Goal: Task Accomplishment & Management: Manage account settings

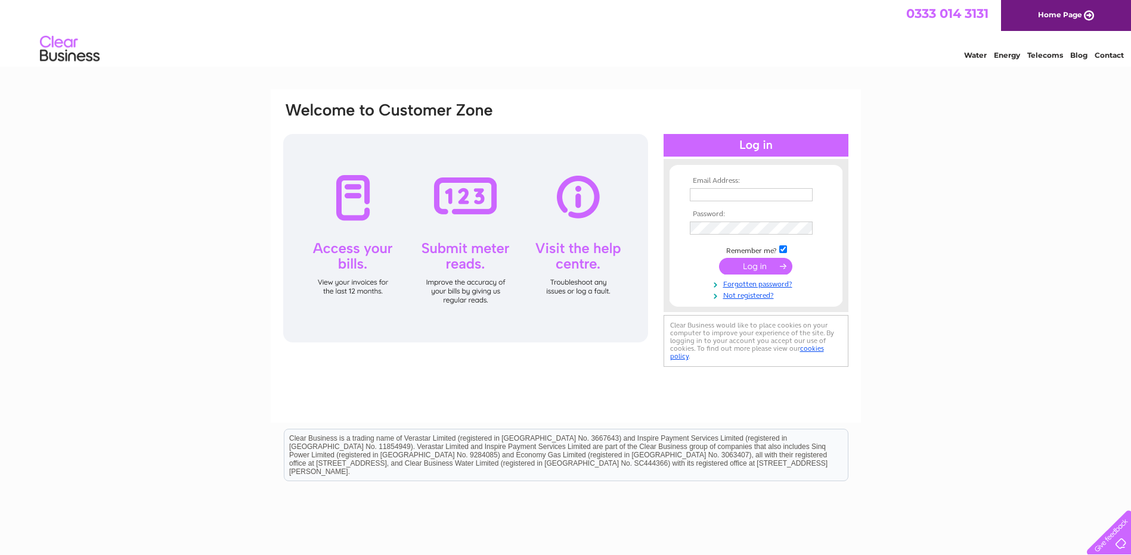
type input "blueballworrall@gmail.com"
click at [753, 263] on input "submit" at bounding box center [755, 266] width 73 height 17
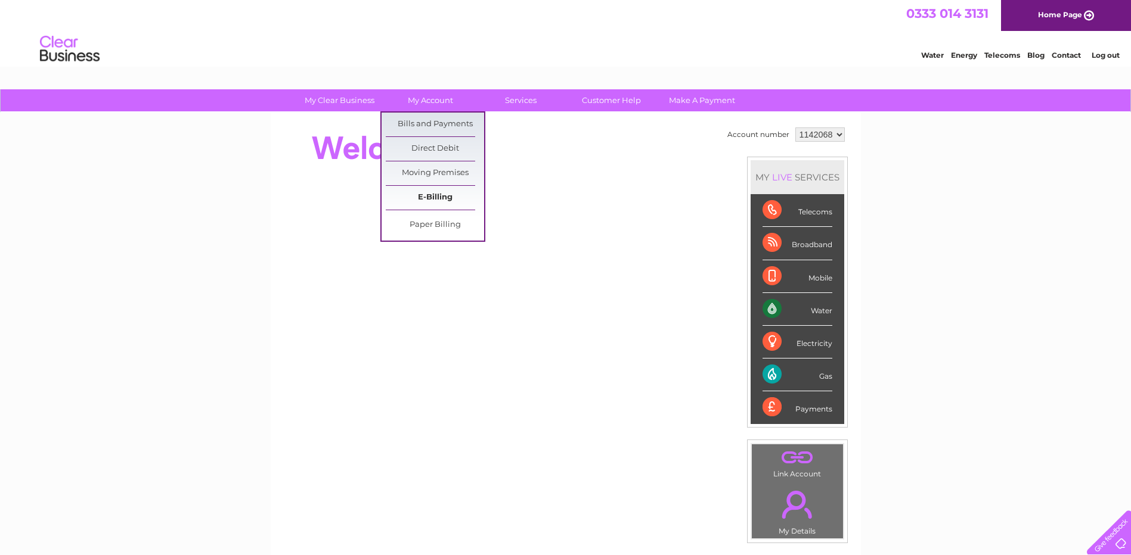
click at [432, 194] on link "E-Billing" at bounding box center [435, 198] width 98 height 24
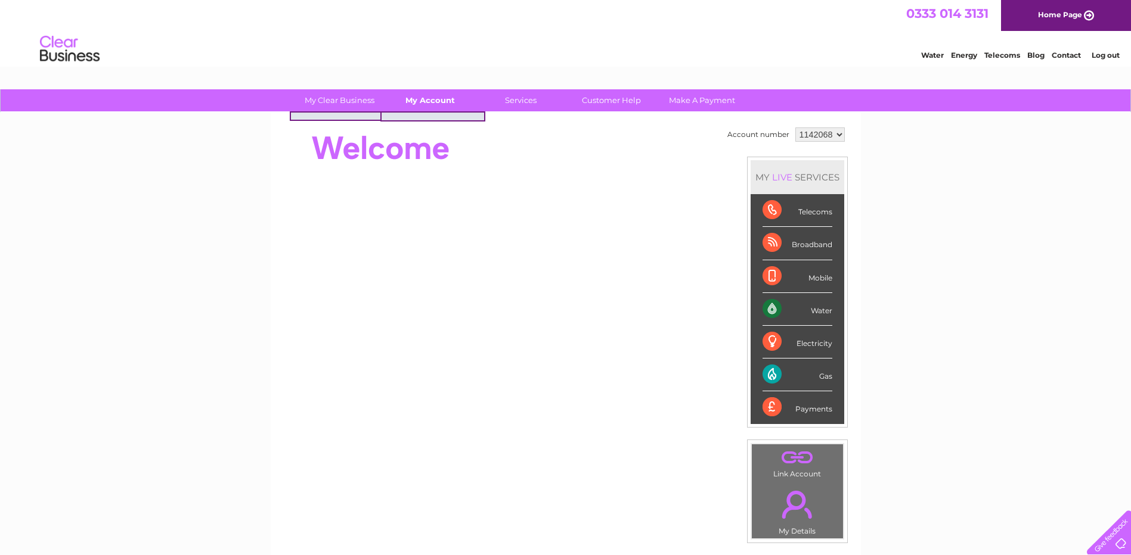
click at [429, 102] on link "My Account" at bounding box center [430, 100] width 98 height 22
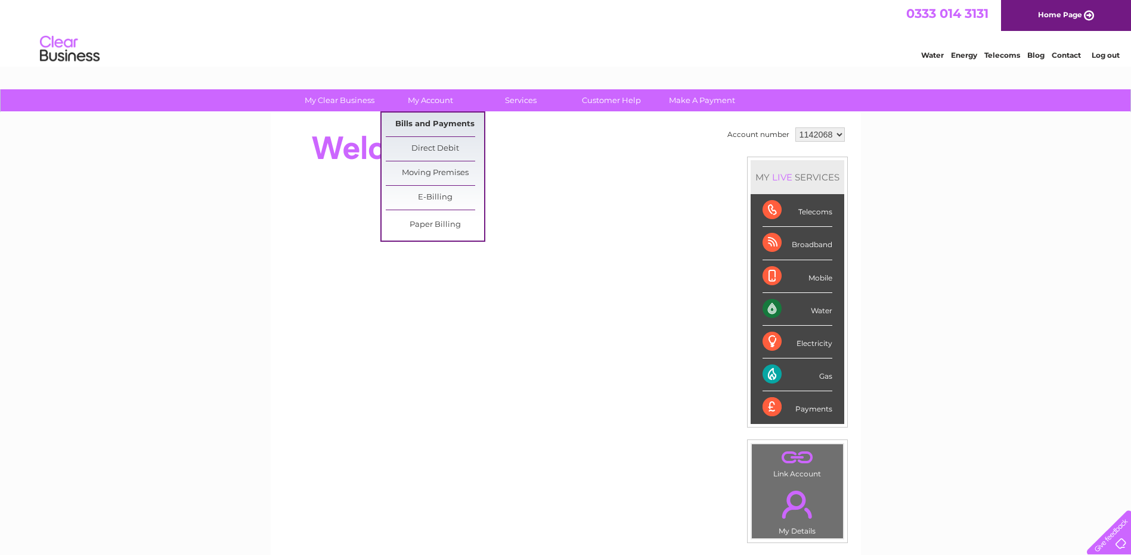
click at [427, 123] on link "Bills and Payments" at bounding box center [435, 125] width 98 height 24
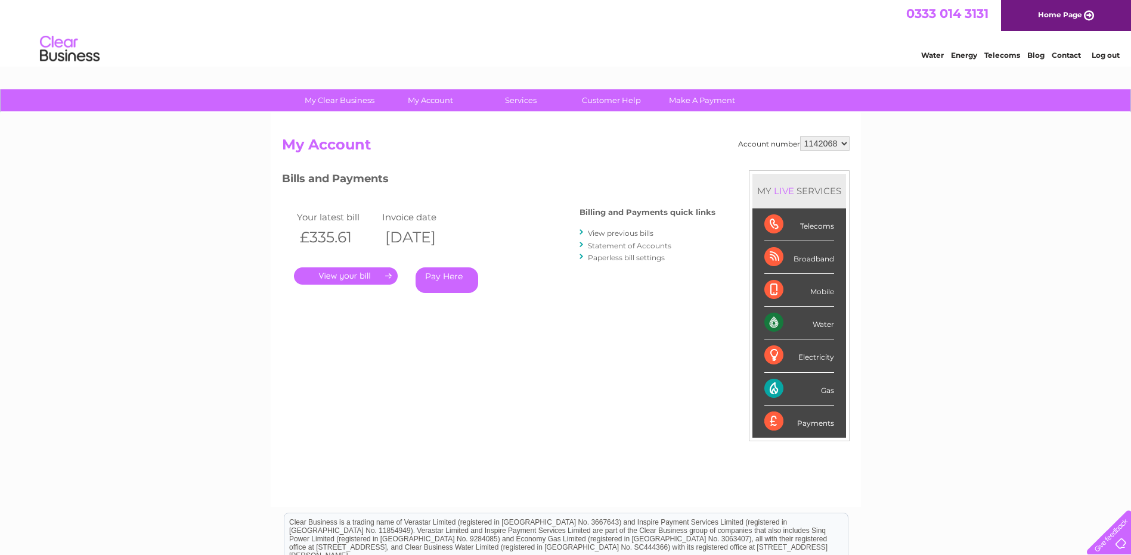
click at [350, 281] on link "." at bounding box center [346, 276] width 104 height 17
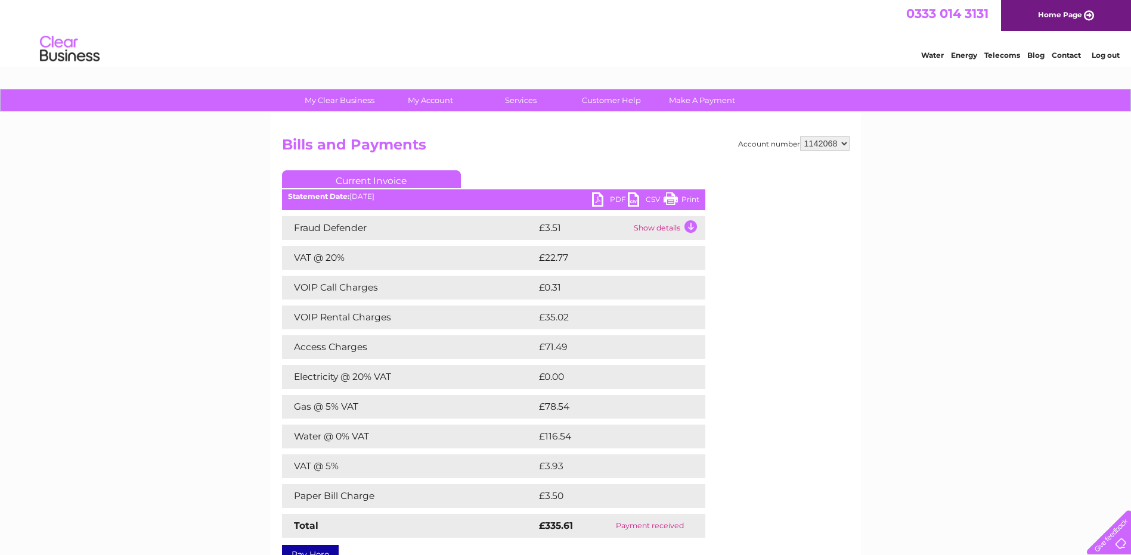
click at [607, 198] on link "PDF" at bounding box center [610, 201] width 36 height 17
click at [418, 174] on link "Current Invoice" at bounding box center [371, 179] width 179 height 18
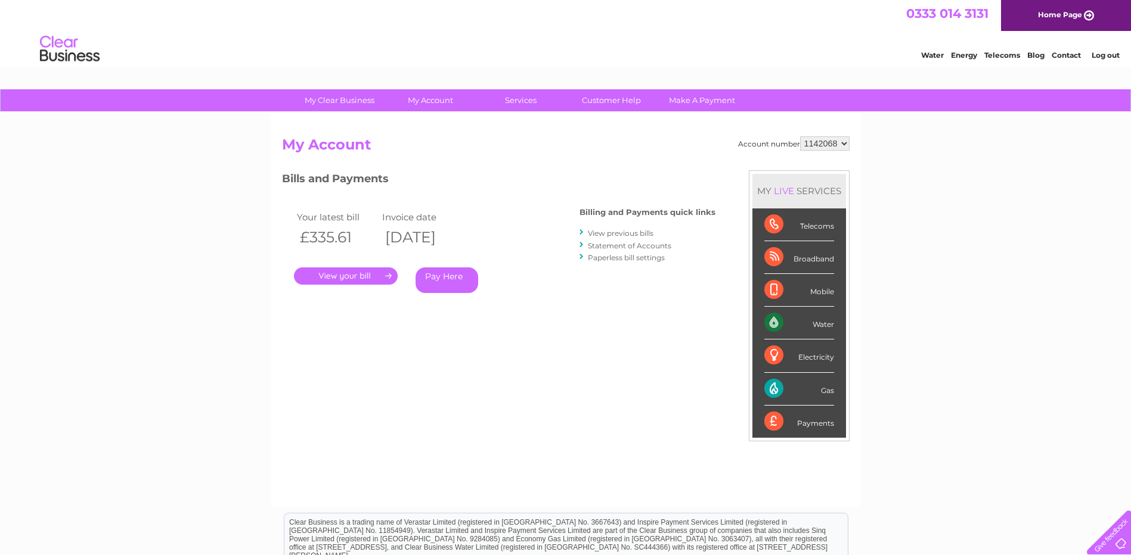
click at [638, 235] on link "View previous bills" at bounding box center [621, 233] width 66 height 9
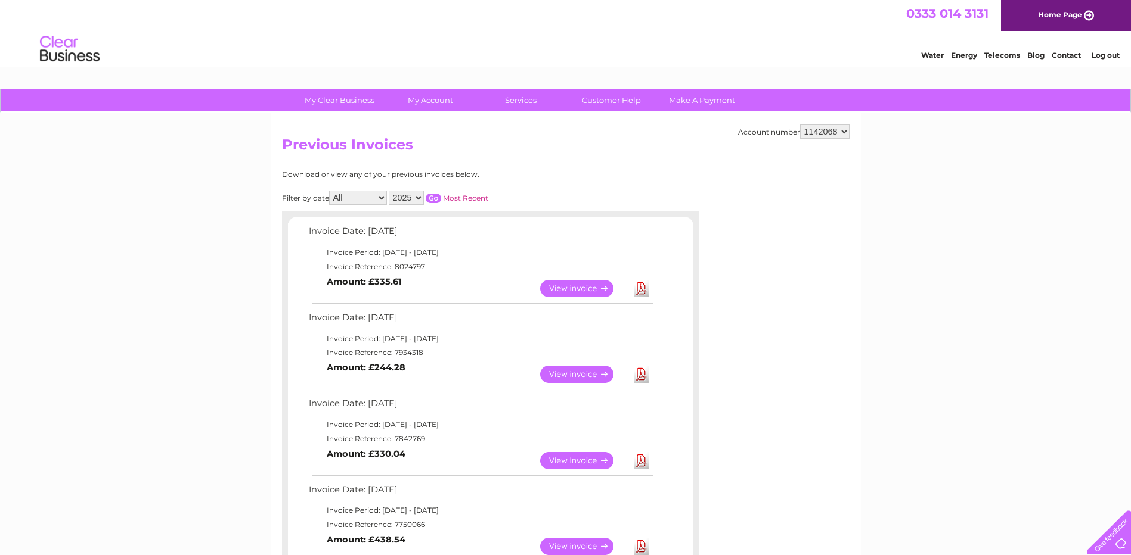
click at [1087, 14] on link "Home Page" at bounding box center [1066, 15] width 130 height 31
